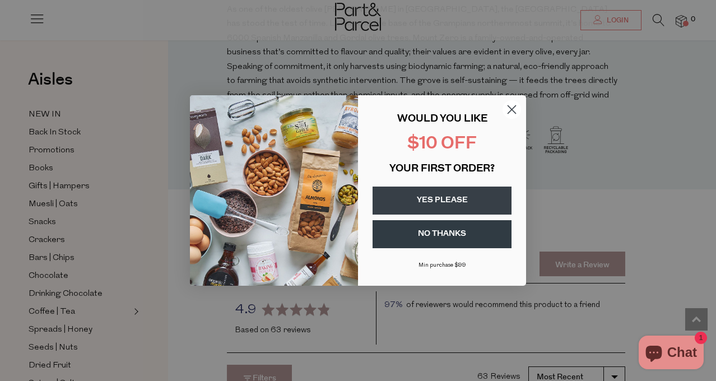
scroll to position [1257, 0]
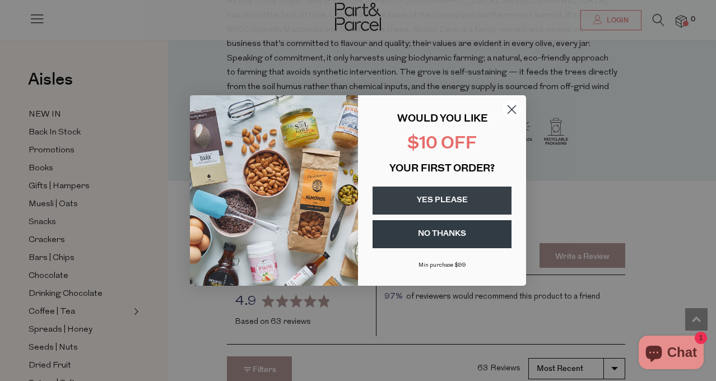
click at [431, 200] on button "YES PLEASE" at bounding box center [441, 200] width 139 height 28
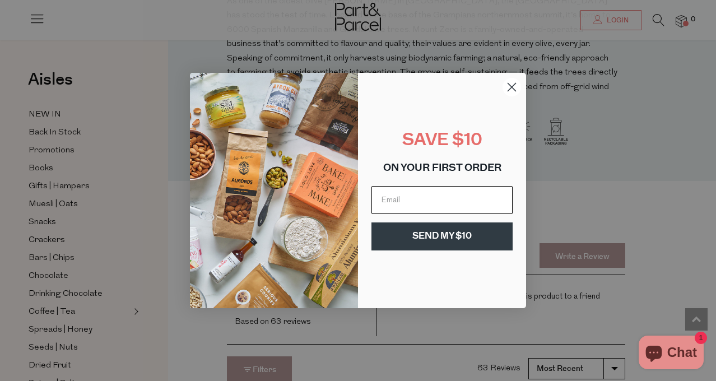
click at [427, 197] on input "Email" at bounding box center [441, 200] width 141 height 28
type input "melfay28@gmail.com"
click input "Submit" at bounding box center [0, 0] width 0 height 0
click at [433, 239] on button "SEND MY $10" at bounding box center [441, 236] width 141 height 28
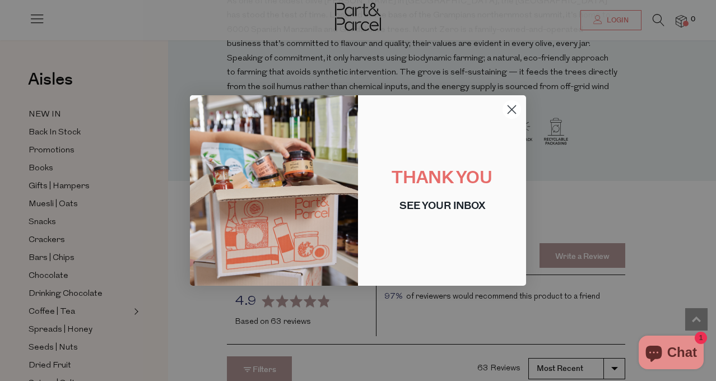
click at [513, 107] on icon "Close dialog" at bounding box center [512, 110] width 8 height 8
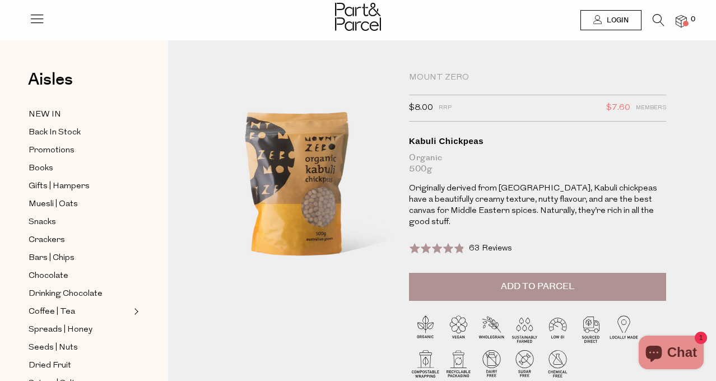
scroll to position [0, 0]
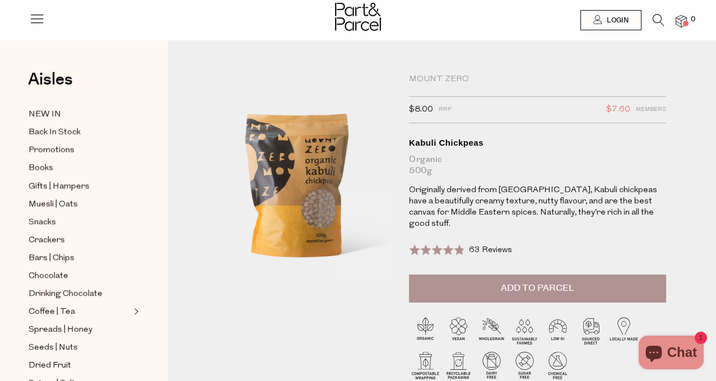
click at [660, 20] on icon at bounding box center [658, 20] width 12 height 12
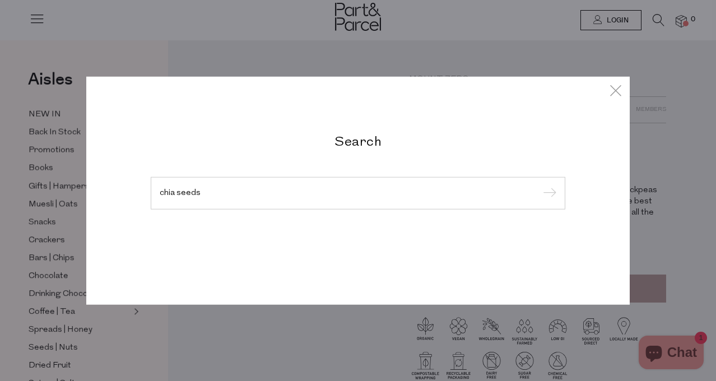
type input "chia seeds"
click at [539, 185] on input "submit" at bounding box center [547, 193] width 17 height 17
